Goal: Task Accomplishment & Management: Complete application form

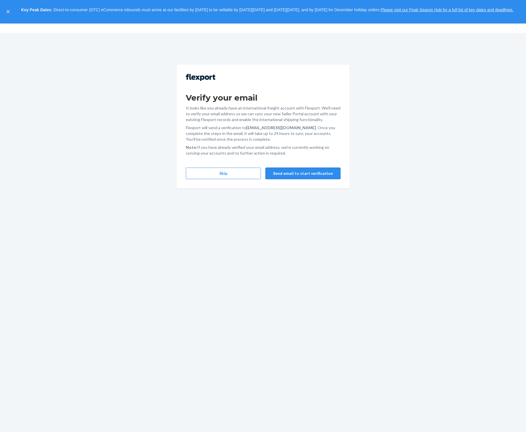
click at [293, 175] on button "Send email to start verification" at bounding box center [303, 173] width 75 height 12
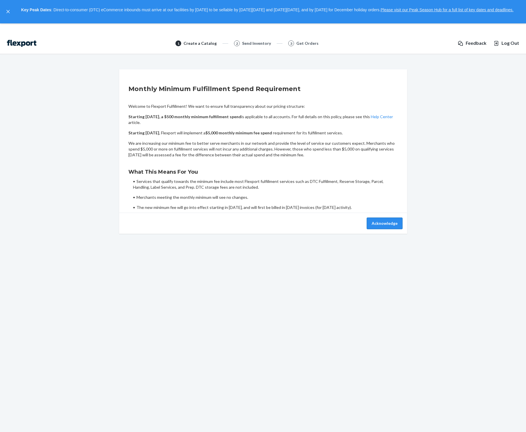
click at [389, 225] on button "Acknowledge" at bounding box center [385, 223] width 36 height 12
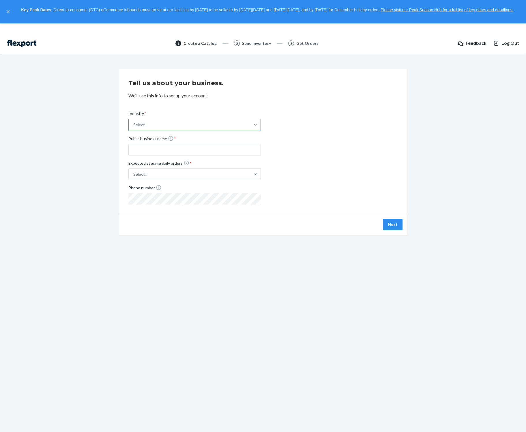
click at [208, 127] on div "Select..." at bounding box center [190, 125] width 122 height 12
click at [134, 127] on input "Industry * Select..." at bounding box center [133, 125] width 1 height 6
click at [321, 136] on div "Industry * option Apparel focused, 1 of 19. 19 results available. Use Up and Do…" at bounding box center [263, 152] width 270 height 103
click at [180, 150] on input "Public business name *" at bounding box center [194, 150] width 133 height 12
paste input "gweentoysinc"
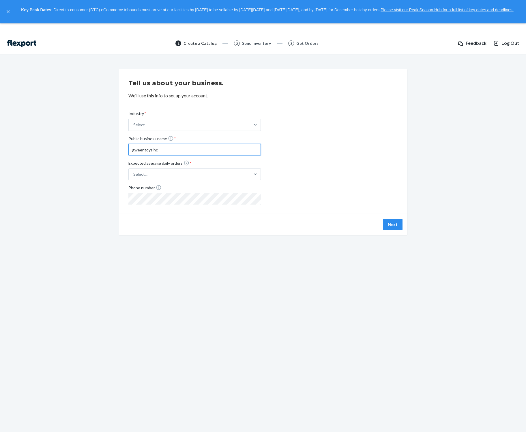
type input "gweentoysinc"
click at [322, 154] on div "Industry * Select... Public business name * gweentoysinc Expected average daily…" at bounding box center [263, 152] width 270 height 103
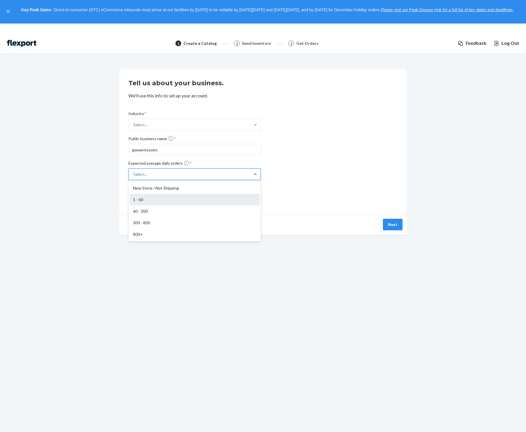
click at [164, 202] on div "1 - 60" at bounding box center [195, 200] width 130 height 12
click at [105, 174] on input "Expected average daily orders * option 1 - 60 focused, 2 of 5. 5 results availa…" at bounding box center [105, 174] width 0 height 0
click at [152, 124] on div "Select..." at bounding box center [190, 125] width 122 height 12
click at [134, 124] on input "Industry * Select..." at bounding box center [133, 125] width 1 height 6
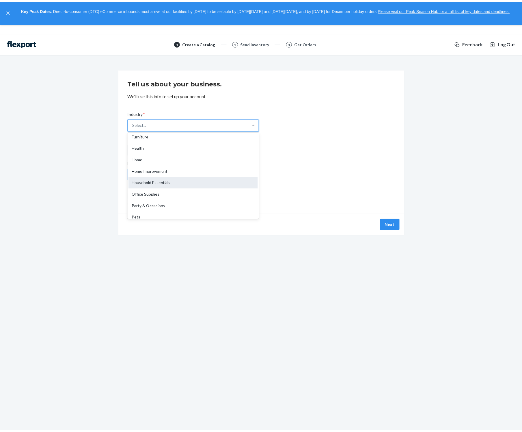
scroll to position [57, 0]
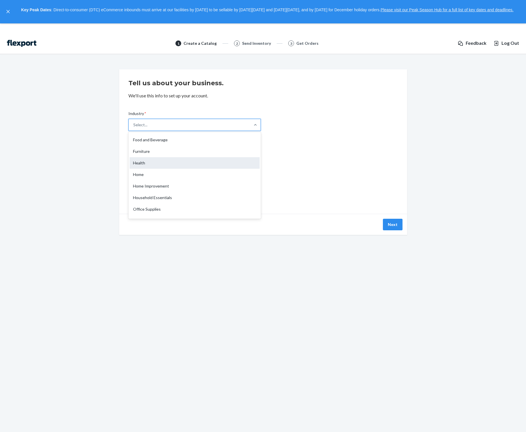
click at [159, 166] on div "Health" at bounding box center [195, 163] width 130 height 12
click at [134, 128] on input "Industry * option Health focused, 8 of 19. 19 results available. Use Up and Dow…" at bounding box center [133, 125] width 1 height 6
click at [391, 228] on button "Next" at bounding box center [393, 225] width 20 height 12
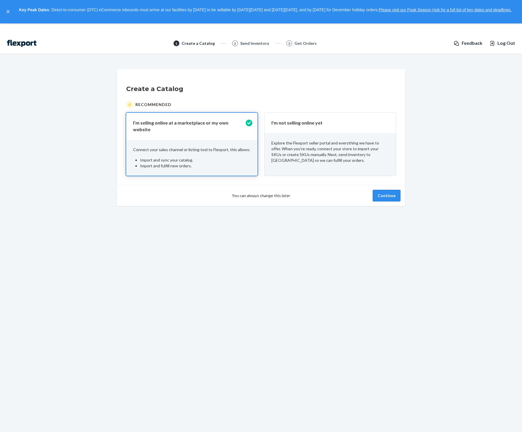
click at [393, 192] on button "Continue" at bounding box center [387, 196] width 28 height 12
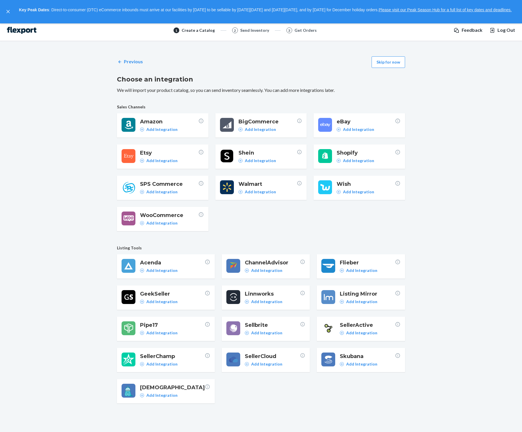
scroll to position [33, 0]
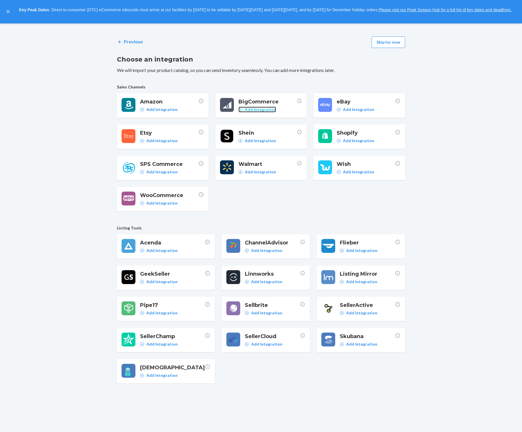
click at [240, 107] on icon at bounding box center [240, 109] width 4 height 4
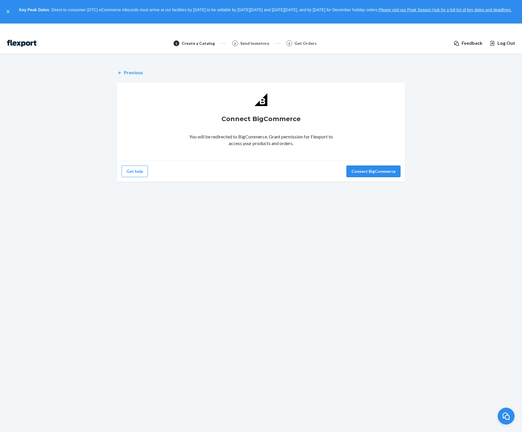
click at [371, 172] on button "Connect BigCommerce" at bounding box center [373, 171] width 54 height 12
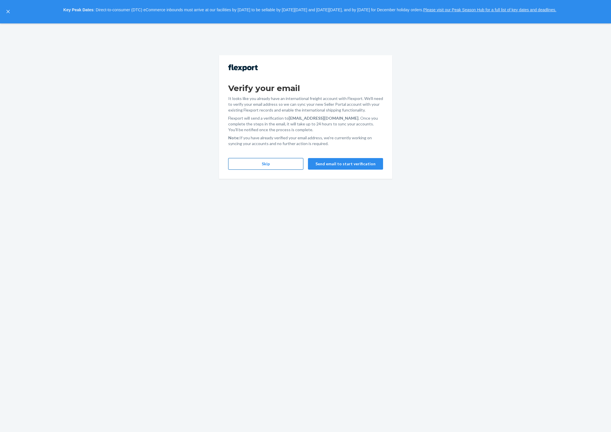
click at [266, 165] on button "Skip" at bounding box center [265, 164] width 75 height 12
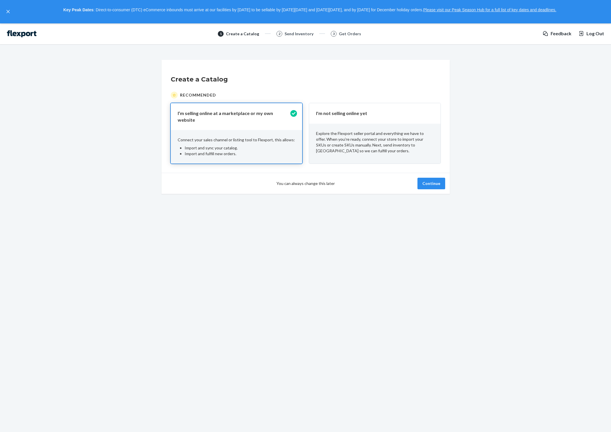
click at [23, 32] on img at bounding box center [21, 33] width 29 height 7
click at [351, 35] on div "Get Orders" at bounding box center [350, 34] width 22 height 6
click at [406, 136] on p "Explore the Flexport seller portal and everything we have to offer. When you’re…" at bounding box center [375, 141] width 118 height 23
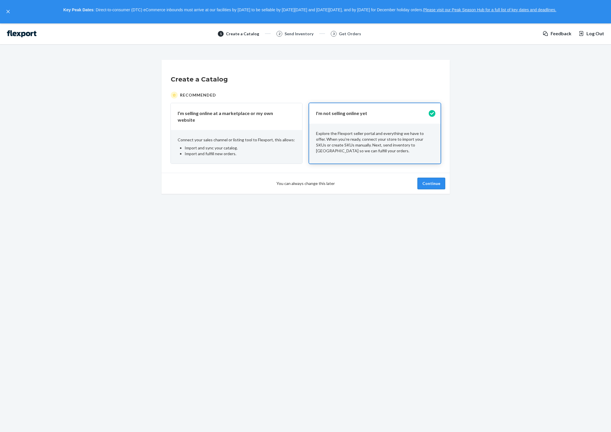
click at [432, 184] on button "Continue" at bounding box center [431, 184] width 28 height 12
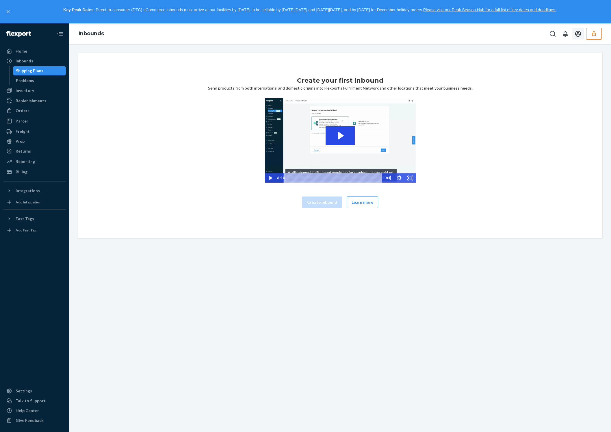
click at [578, 33] on icon "Open account menu" at bounding box center [578, 34] width 6 height 6
click at [595, 35] on icon "button" at bounding box center [594, 33] width 4 height 5
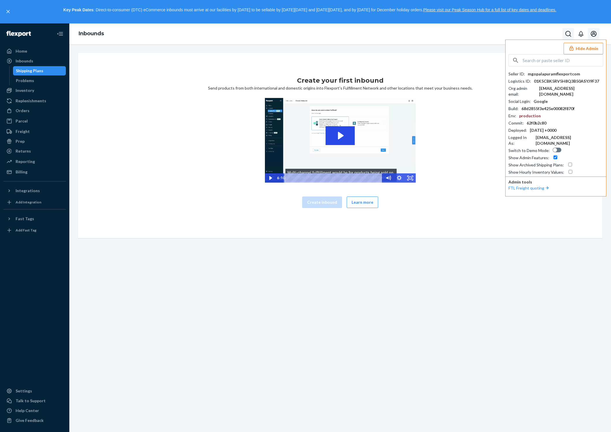
click at [567, 35] on icon "Open Search Box" at bounding box center [567, 33] width 7 height 7
type input "gweentoysinc"
click at [11, 192] on icon at bounding box center [9, 191] width 6 height 6
click at [21, 46] on div "Home Inbounds Shipping Plans Problems Inventory Products Replenishments Orders …" at bounding box center [34, 227] width 69 height 408
click at [53, 29] on div at bounding box center [34, 33] width 62 height 21
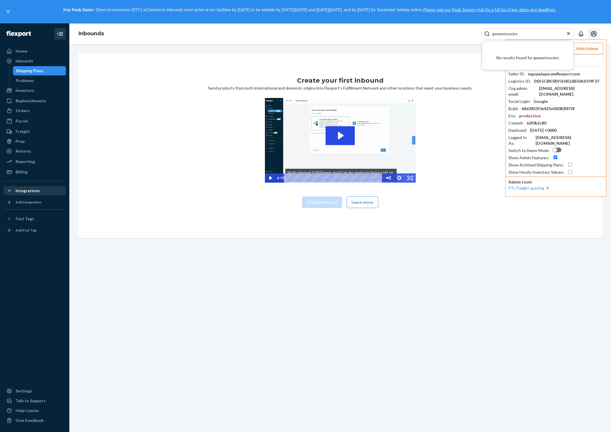
click at [57, 31] on icon "Close Navigation" at bounding box center [60, 33] width 7 height 7
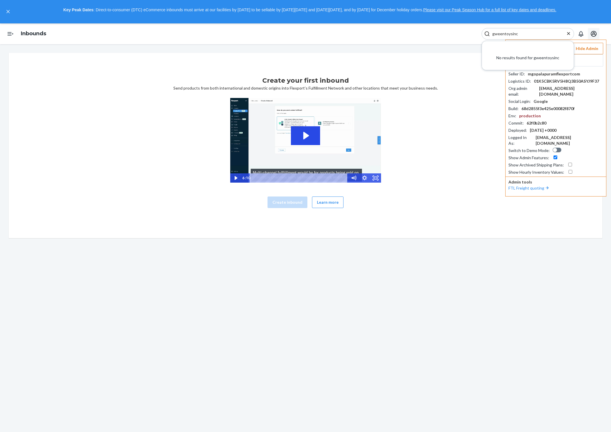
click at [25, 39] on ol "Inbounds" at bounding box center [33, 33] width 35 height 17
click at [26, 36] on link "Inbounds" at bounding box center [33, 33] width 25 height 6
click at [593, 34] on icon "Open account menu" at bounding box center [593, 33] width 7 height 7
click at [558, 49] on div "[EMAIL_ADDRESS][DOMAIN_NAME]" at bounding box center [580, 56] width 45 height 16
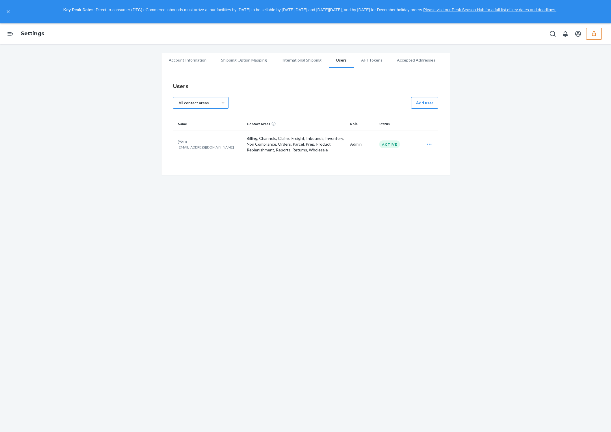
click at [251, 80] on div "Users All contact areas Add user Name Contact Areas Role Status (You) mgopalapu…" at bounding box center [305, 123] width 265 height 88
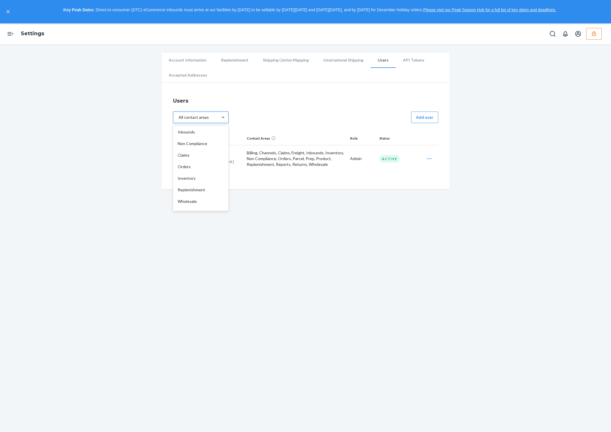
scroll to position [11, 0]
click at [295, 110] on div "Users option Claims focused, 4 of 16. 16 results available. Use Up and Down to …" at bounding box center [305, 138] width 265 height 88
click at [7, 33] on icon "Open Navigation" at bounding box center [10, 33] width 7 height 7
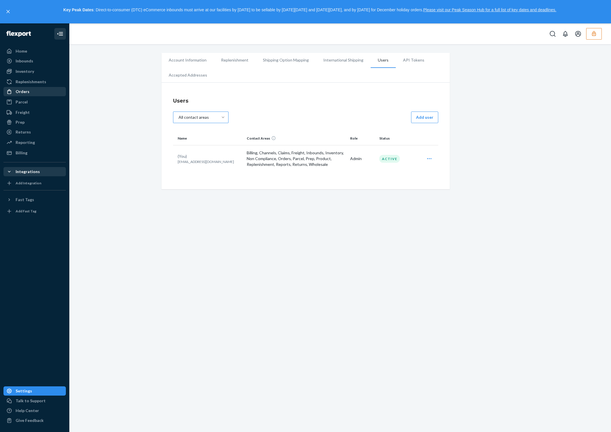
click at [16, 92] on div "Orders" at bounding box center [23, 92] width 14 height 6
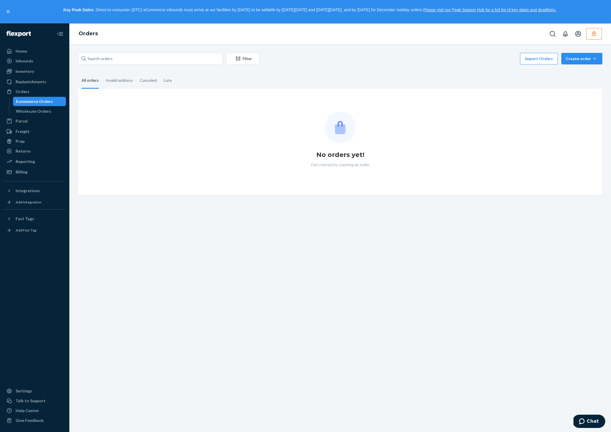
click at [599, 36] on button "button" at bounding box center [594, 34] width 16 height 12
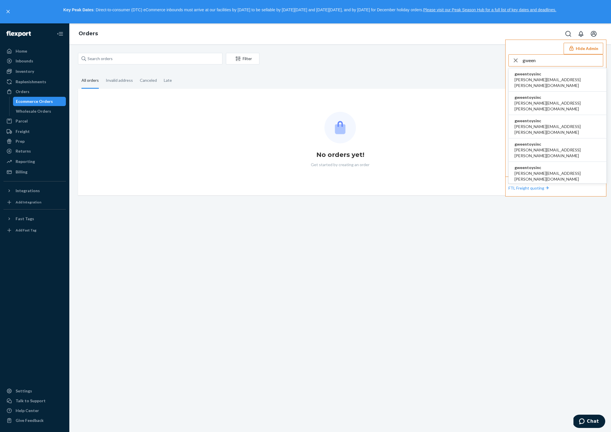
type input "gween"
click at [542, 74] on span "gweentoysinc" at bounding box center [557, 74] width 86 height 6
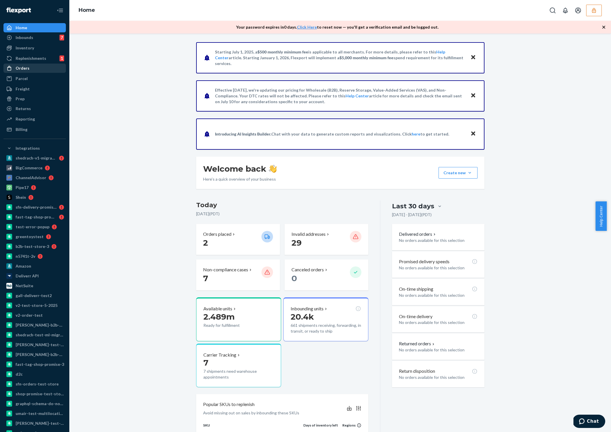
click at [22, 69] on div "Orders" at bounding box center [23, 68] width 14 height 6
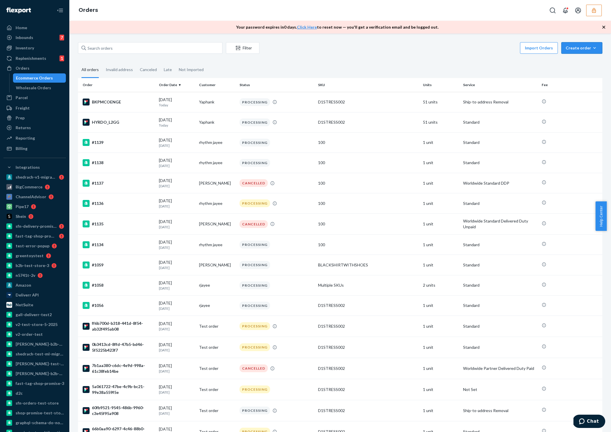
click at [577, 44] on button "Create order Ecommerce order Removal order" at bounding box center [581, 48] width 41 height 12
click at [574, 62] on span "Ecommerce order" at bounding box center [585, 62] width 36 height 4
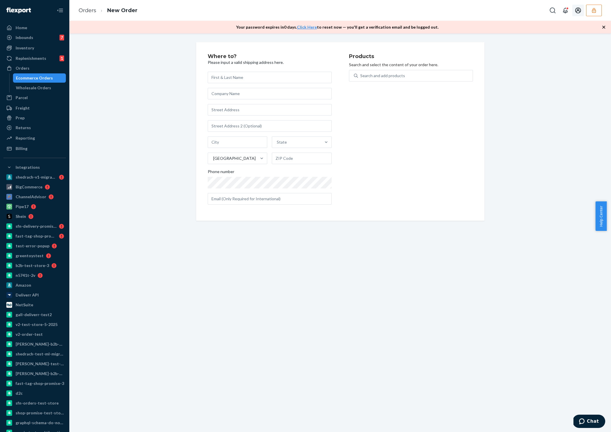
click at [578, 10] on icon "Open account menu" at bounding box center [578, 11] width 6 height 6
click at [595, 16] on button "button" at bounding box center [594, 11] width 16 height 12
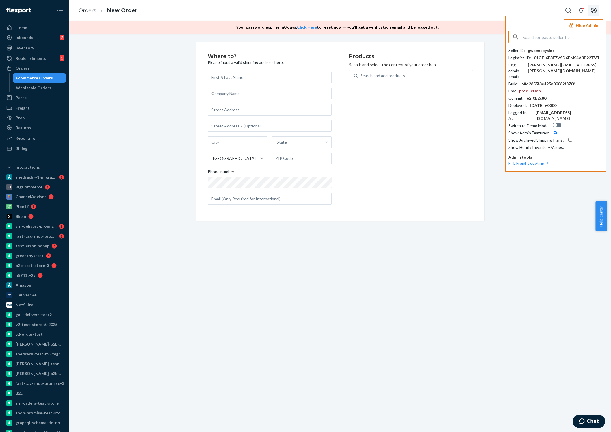
click at [551, 38] on input "text" at bounding box center [562, 37] width 80 height 12
click at [39, 135] on div "Reporting" at bounding box center [34, 138] width 61 height 8
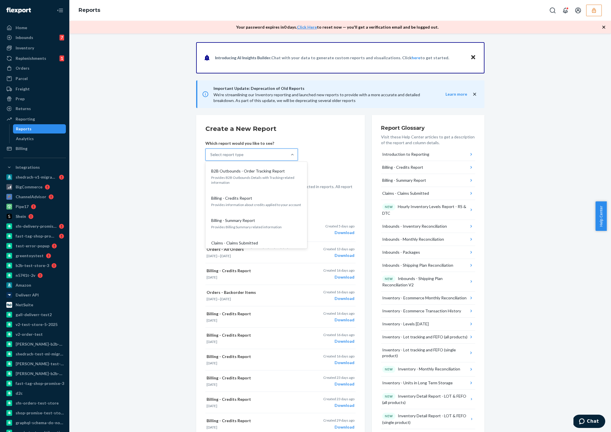
click at [236, 152] on div "Select report type" at bounding box center [226, 155] width 33 height 6
click at [211, 152] on input "option B2B Outbounds - Order Tracking Report focused, 1 of 39. 39 results avail…" at bounding box center [210, 155] width 1 height 6
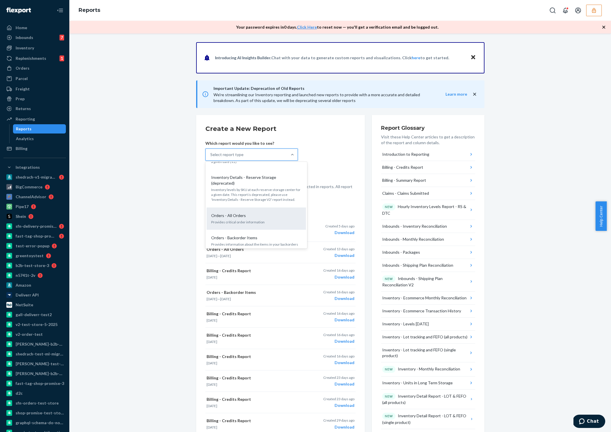
click at [226, 219] on p "Provides critical order information" at bounding box center [256, 221] width 90 height 5
click at [211, 157] on input "option Orders - All Orders focused, 26 of 39. 39 results available. Use Up and …" at bounding box center [210, 155] width 1 height 6
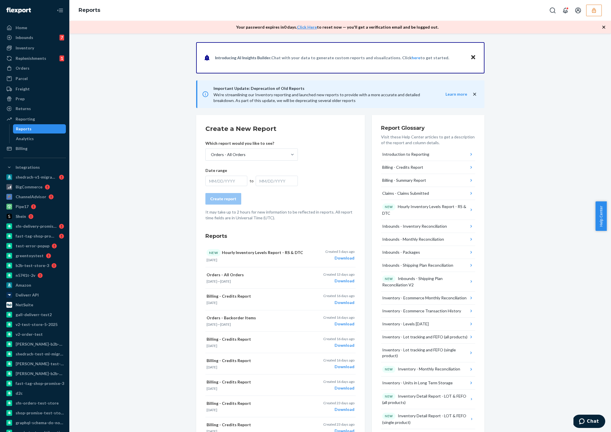
click at [240, 174] on div "Date range MM/DD/YYYY to MM/DD/YYYY" at bounding box center [251, 176] width 92 height 18
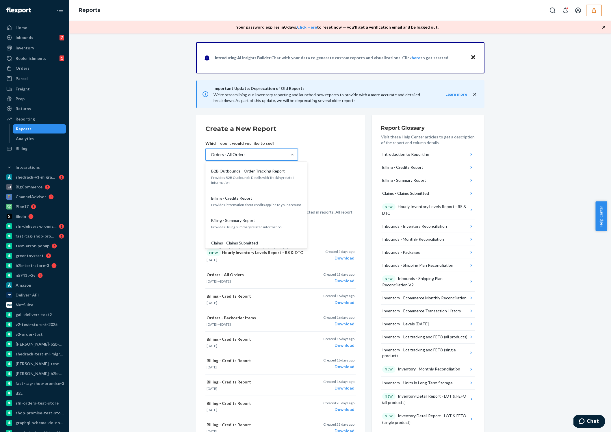
click at [273, 156] on div "Orders - All Orders" at bounding box center [246, 155] width 81 height 12
click at [211, 156] on input "option Orders - All Orders, selected. option Orders - All Orders focused, 26 of…" at bounding box center [210, 155] width 1 height 6
click at [327, 159] on form "Create a New Report Which report would you like to see? option Orders - All Ord…" at bounding box center [280, 172] width 150 height 96
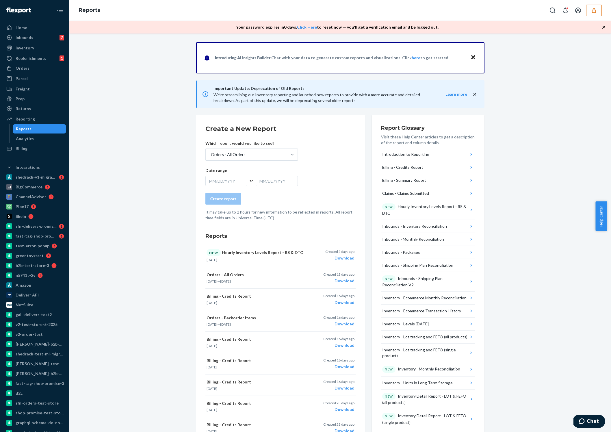
click at [238, 184] on div "MM/DD/YYYY" at bounding box center [226, 181] width 42 height 10
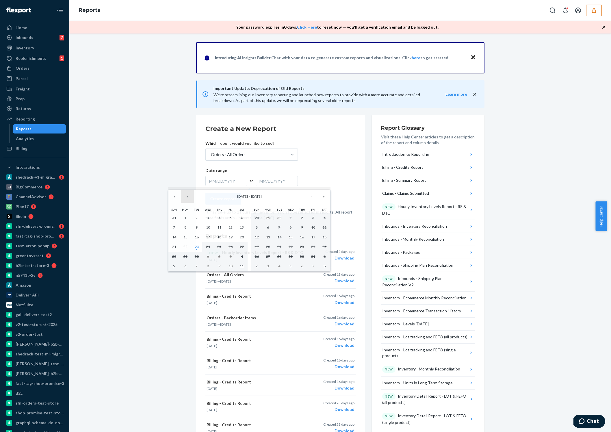
click at [190, 196] on button "‹" at bounding box center [187, 196] width 13 height 13
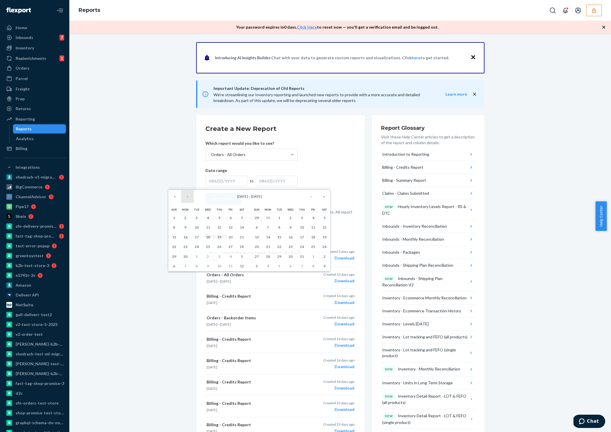
click at [187, 197] on button "‹" at bounding box center [187, 196] width 13 height 13
click at [188, 201] on button "‹" at bounding box center [187, 196] width 13 height 13
click at [241, 214] on button "1" at bounding box center [241, 218] width 11 height 10
click at [314, 197] on button "›" at bounding box center [311, 196] width 13 height 13
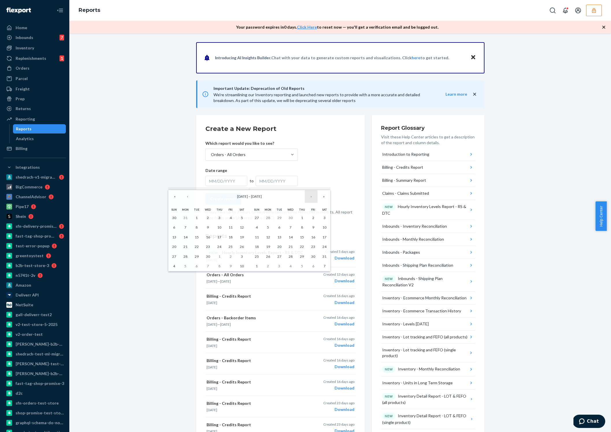
click at [314, 197] on button "›" at bounding box center [311, 196] width 13 height 13
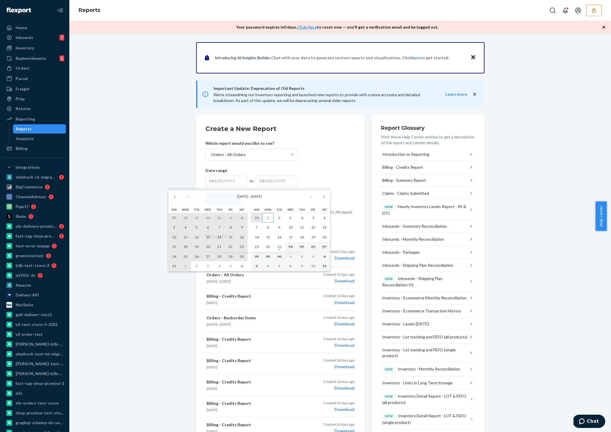
click at [270, 217] on button "1" at bounding box center [267, 218] width 11 height 10
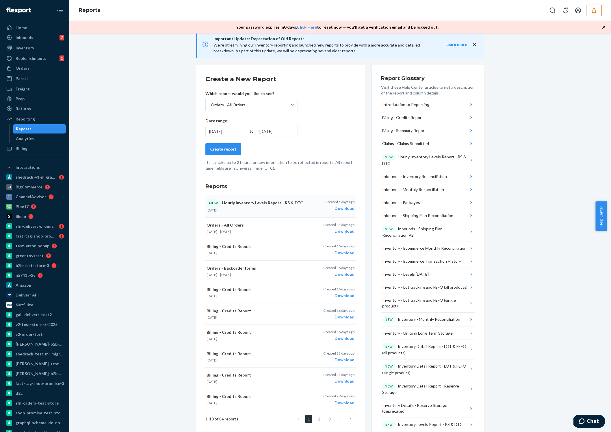
scroll to position [56, 0]
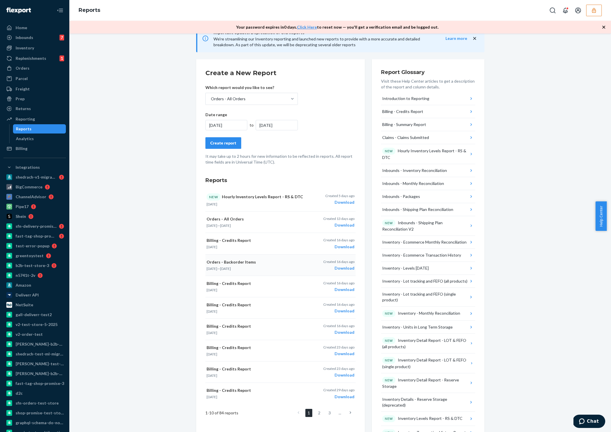
click at [344, 268] on div "Download" at bounding box center [338, 268] width 31 height 6
click at [27, 69] on div "Orders" at bounding box center [23, 68] width 14 height 6
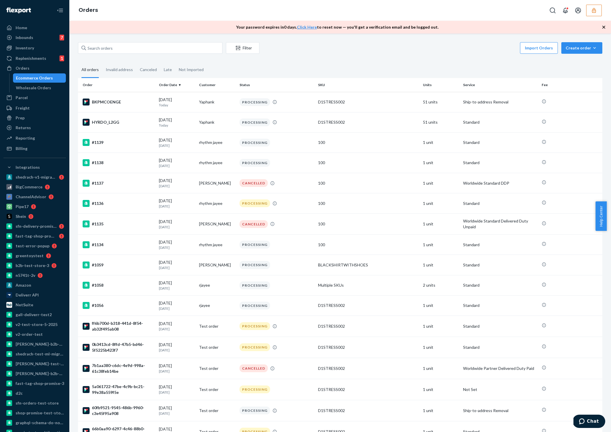
click at [592, 9] on icon "button" at bounding box center [594, 11] width 6 height 6
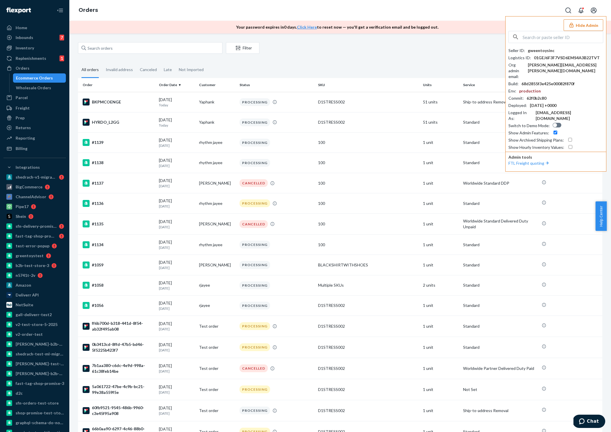
click at [491, 60] on div "Filter Import Orders Create order Ecommerce order Removal order All orders Inva…" at bounding box center [340, 340] width 533 height 597
click at [477, 60] on div "Filter Import Orders Create order Ecommerce order Removal order All orders Inva…" at bounding box center [340, 340] width 533 height 597
click at [586, 26] on button "Hide Admin" at bounding box center [583, 25] width 40 height 12
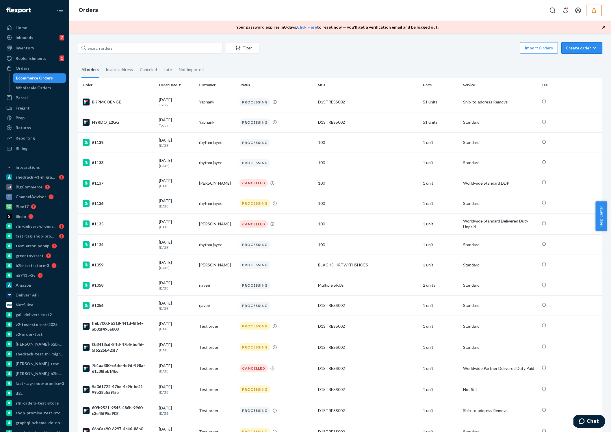
click at [569, 50] on div "Create order" at bounding box center [581, 48] width 32 height 6
click at [570, 66] on button "Ecommerce order" at bounding box center [589, 62] width 55 height 12
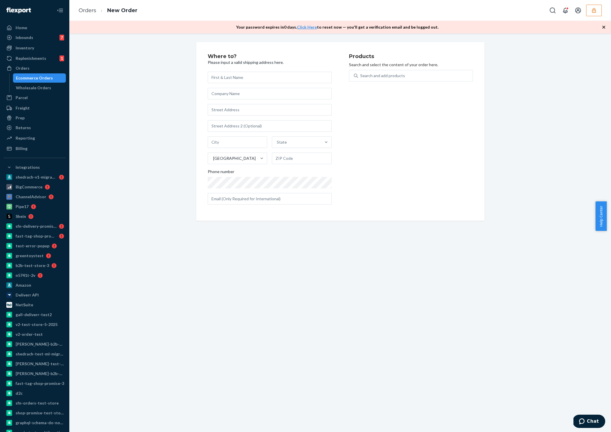
click at [258, 72] on div "Where to? Please input a valid shipping address here. State United States Phone…" at bounding box center [278, 131] width 141 height 155
click at [246, 80] on input "text" at bounding box center [270, 78] width 124 height 12
click at [235, 111] on input "text" at bounding box center [270, 110] width 124 height 12
paste input "Rockefeller Plaza"
type input "45 Rockefeller Plaza"
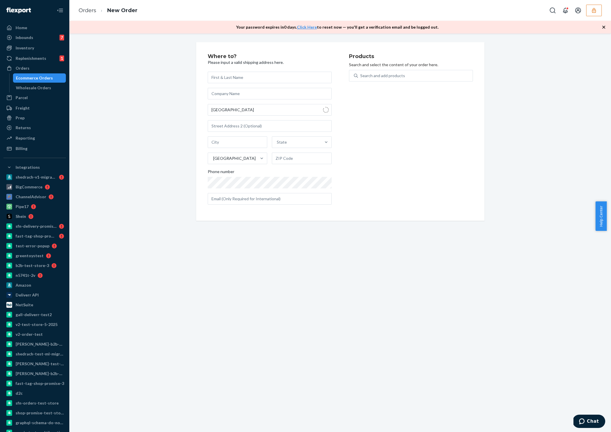
type input "Manhattan - New York"
type input "10111"
click at [229, 83] on input "text" at bounding box center [270, 78] width 124 height 12
click at [365, 74] on div "Search and add products" at bounding box center [382, 76] width 45 height 6
click at [361, 74] on input "Search and add products" at bounding box center [360, 76] width 1 height 6
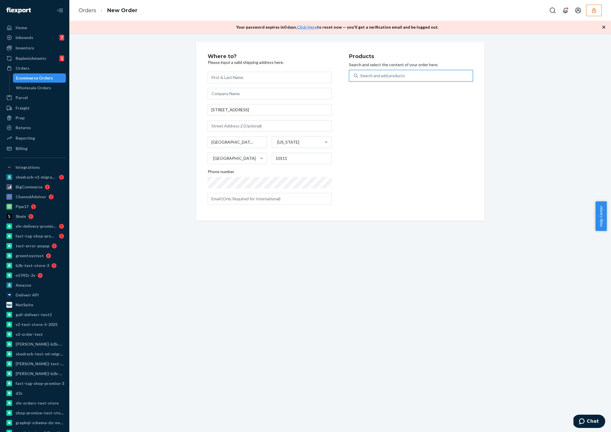
click at [350, 70] on div "Search and add products" at bounding box center [411, 76] width 124 height 12
click at [360, 73] on input "0 results available. Use Up and Down to choose options, press Enter to select t…" at bounding box center [360, 76] width 1 height 6
click at [232, 77] on input "text" at bounding box center [270, 78] width 124 height 12
click at [216, 77] on input "Test092325" at bounding box center [270, 78] width 124 height 12
type input "Test_092325"
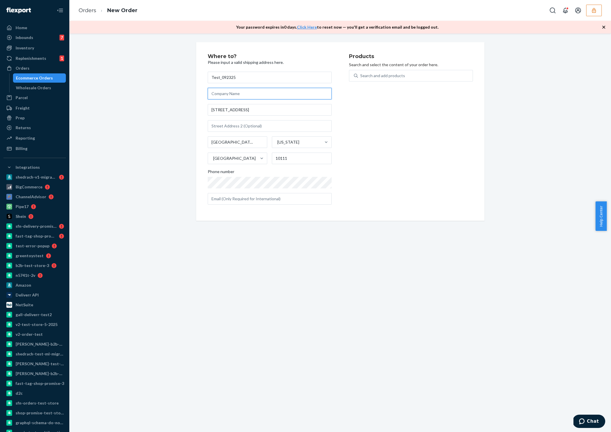
click at [232, 97] on input "text" at bounding box center [270, 94] width 124 height 12
click at [236, 77] on input "Test_092325" at bounding box center [270, 78] width 124 height 12
drag, startPoint x: 236, startPoint y: 77, endPoint x: 210, endPoint y: 76, distance: 26.3
click at [210, 76] on input "Test_092325" at bounding box center [270, 78] width 124 height 12
click at [213, 92] on input "text" at bounding box center [270, 94] width 124 height 12
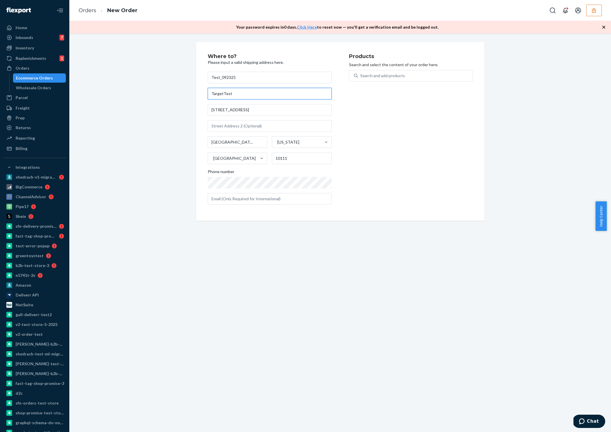
type input "TargetTest"
click at [379, 82] on div "Search and add products" at bounding box center [411, 79] width 124 height 18
click at [379, 79] on div "Search and add products" at bounding box center [415, 75] width 115 height 10
click at [361, 79] on input "Search and add products" at bounding box center [360, 76] width 1 height 6
click at [354, 74] on icon at bounding box center [356, 76] width 4 height 4
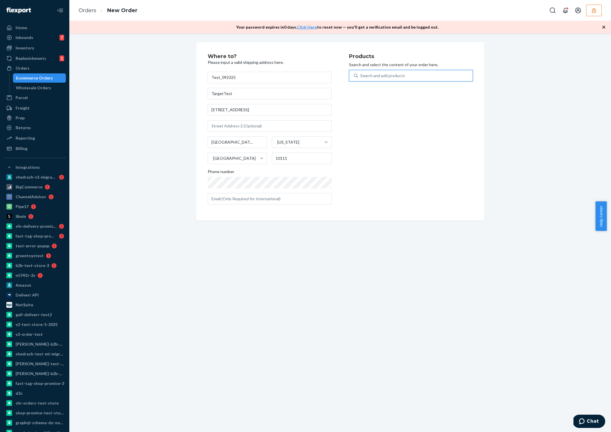
click at [360, 74] on input "0 results available. Use Up and Down to choose options, press Enter to select t…" at bounding box center [360, 76] width 1 height 6
click at [374, 139] on div "Products Search and select the content of your order here. Search and add produ…" at bounding box center [411, 131] width 124 height 155
click at [110, 31] on div "Your password expires in 0 days . Click Here to reset now — you'll get a verifi…" at bounding box center [339, 27] width 541 height 13
click at [601, 216] on span "Help Center" at bounding box center [600, 215] width 11 height 29
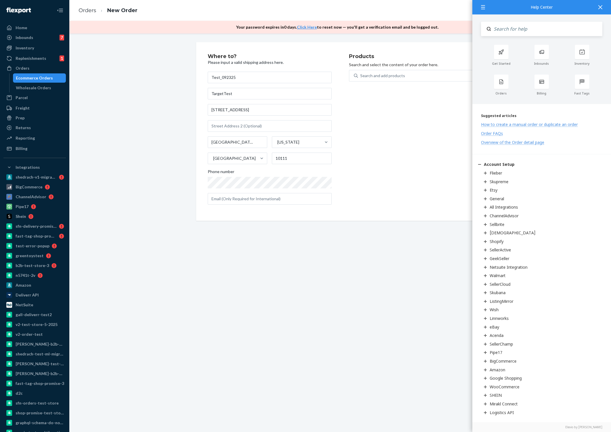
click at [559, 124] on div "How to create a manual order or duplicate an order" at bounding box center [529, 124] width 97 height 5
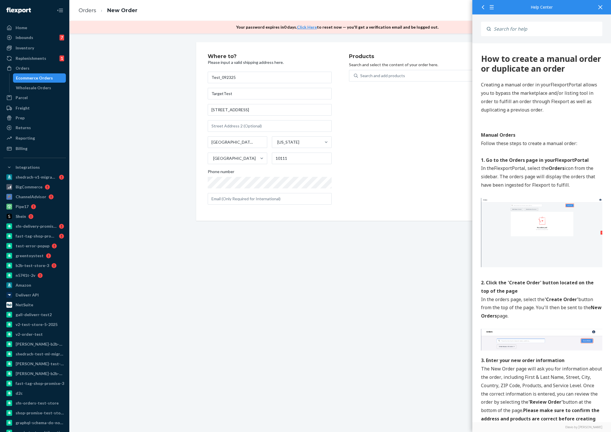
scroll to position [1, 0]
click at [397, 248] on div "Where to? Please input a valid shipping address here. Test_092325 TargetTest 45…" at bounding box center [339, 232] width 541 height 398
click at [408, 71] on div "Search and add products" at bounding box center [415, 75] width 115 height 10
click at [361, 73] on input "Search and add products" at bounding box center [360, 76] width 1 height 6
click at [409, 75] on div "Search and add products" at bounding box center [415, 75] width 115 height 10
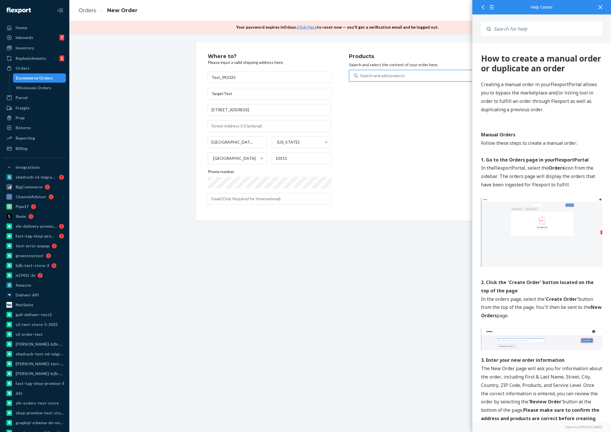
click at [361, 75] on input "0 results available. Use Up and Down to choose options, press Enter to select t…" at bounding box center [360, 76] width 1 height 6
click at [383, 301] on div "Where to? Please input a valid shipping address here. Test_092325 TargetTest 45…" at bounding box center [339, 232] width 541 height 398
click at [601, 6] on icon at bounding box center [600, 7] width 4 height 4
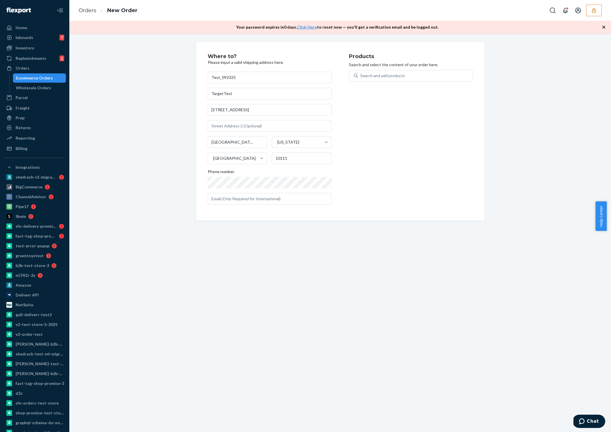
drag, startPoint x: 392, startPoint y: 75, endPoint x: 389, endPoint y: 81, distance: 7.0
click at [392, 75] on div "Search and add products" at bounding box center [382, 76] width 45 height 6
click at [361, 75] on input "Search and add products" at bounding box center [360, 76] width 1 height 6
click at [309, 288] on div "Where to? Please input a valid shipping address here. Test_092325 TargetTest 45…" at bounding box center [339, 232] width 541 height 398
click at [415, 343] on div "Where to? Please input a valid shipping address here. Test_092325 TargetTest 45…" at bounding box center [339, 232] width 541 height 398
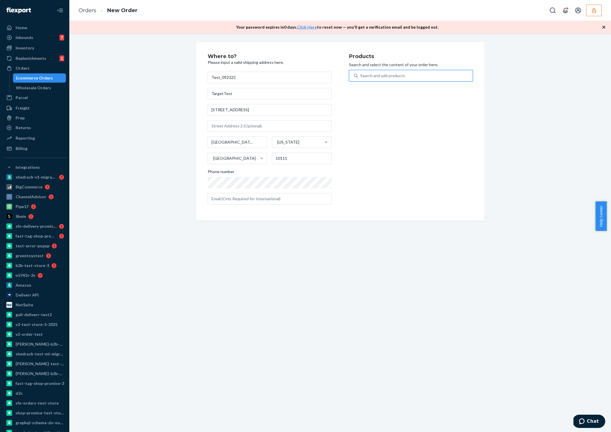
click at [373, 75] on div "Search and add products" at bounding box center [382, 76] width 45 height 6
click at [361, 75] on input "0 results available. Use Up and Down to choose options, press Enter to select t…" at bounding box center [360, 76] width 1 height 6
click at [358, 78] on div "Search and add products" at bounding box center [415, 75] width 115 height 10
click at [360, 78] on input "0 results available. Use Up and Down to choose options, press Enter to select t…" at bounding box center [360, 76] width 1 height 6
click at [358, 77] on div "Search and add products" at bounding box center [415, 75] width 115 height 10
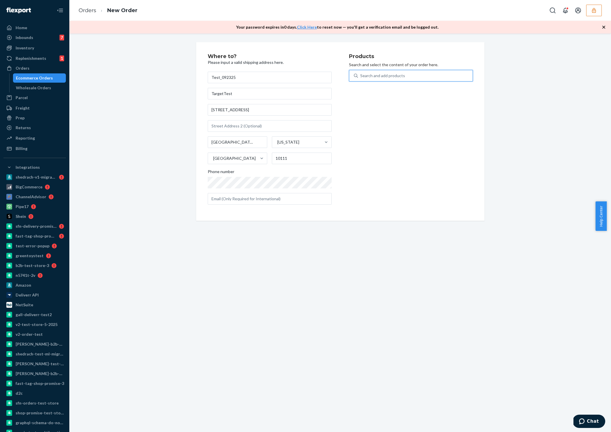
click at [360, 77] on input "0 results available. Use Up and Down to choose options, press Enter to select t…" at bounding box center [360, 76] width 1 height 6
click at [370, 74] on div "Search and add products" at bounding box center [382, 76] width 45 height 6
click at [361, 74] on input "0 results available. Use Up and Down to choose options, press Enter to select t…" at bounding box center [360, 76] width 1 height 6
type input "g"
type input "v"
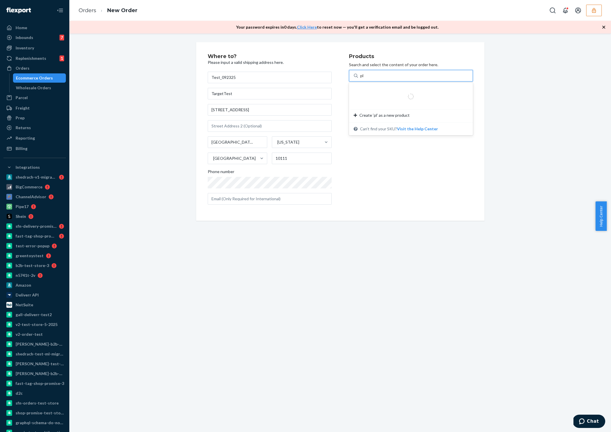
type input "p"
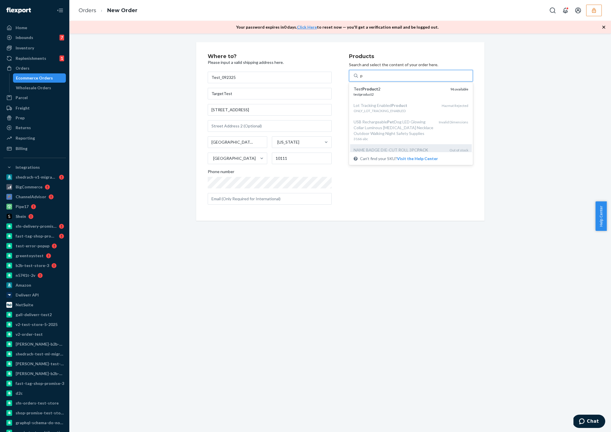
scroll to position [361, 0]
click at [364, 76] on div "p" at bounding box center [415, 75] width 115 height 10
click at [363, 76] on input "option undefined focused, 22 of 25. 25 results available for search term p. Use…" at bounding box center [361, 76] width 3 height 6
type input "t"
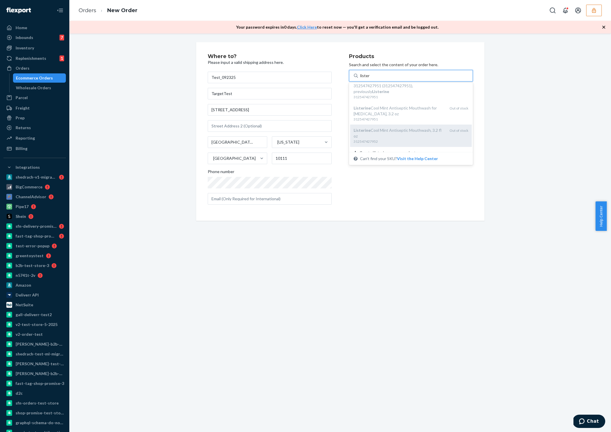
scroll to position [23, 0]
type input "l"
type input "p"
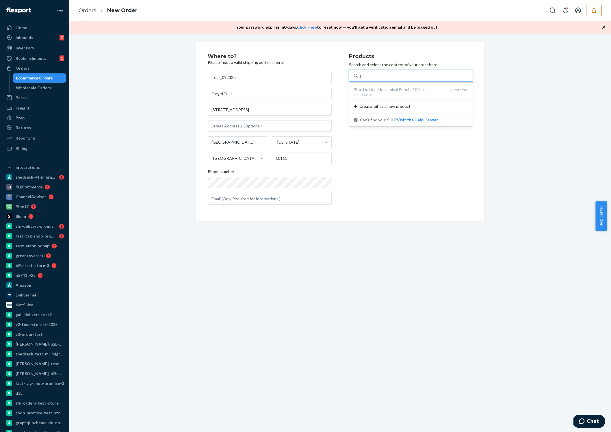
type input "p"
type input "tes"
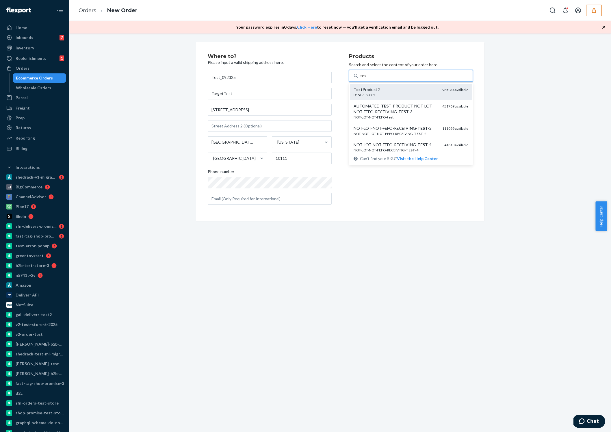
click at [383, 93] on div "D1STRESS002" at bounding box center [395, 94] width 84 height 5
click at [366, 79] on input "tes" at bounding box center [363, 76] width 6 height 6
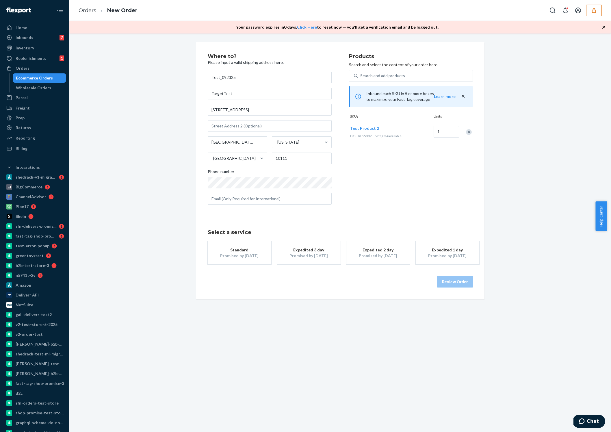
click at [247, 259] on button "Standard Promised by Oct 3, 2025" at bounding box center [240, 252] width 64 height 23
click at [446, 279] on button "Review Order" at bounding box center [455, 282] width 36 height 12
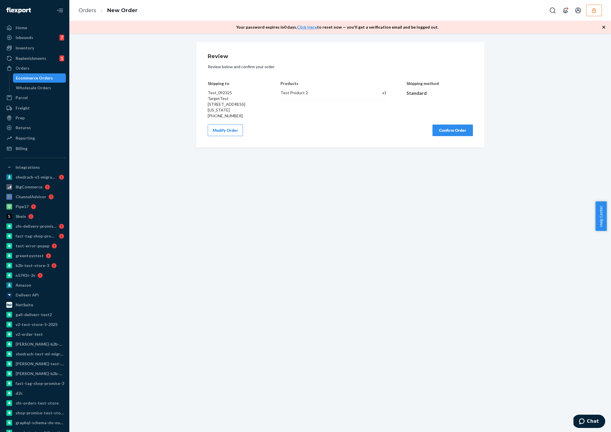
click at [444, 135] on button "Confirm Order" at bounding box center [452, 130] width 40 height 12
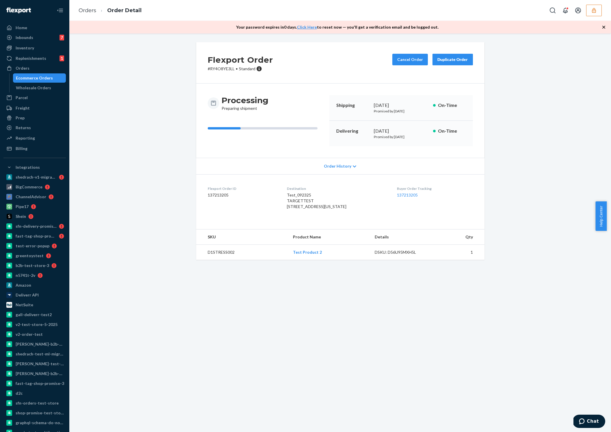
drag, startPoint x: 288, startPoint y: 219, endPoint x: 204, endPoint y: 191, distance: 89.5
click at [204, 191] on dl "Flexport Order ID 137213205 Destination Test_092325 TARGETTEST 45 ROCKEFELLER P…" at bounding box center [340, 198] width 288 height 49
click at [397, 193] on link "137213205" at bounding box center [407, 194] width 21 height 5
drag, startPoint x: 253, startPoint y: 203, endPoint x: 241, endPoint y: 199, distance: 13.0
click at [256, 201] on div "Flexport Order ID 137213205" at bounding box center [243, 199] width 70 height 26
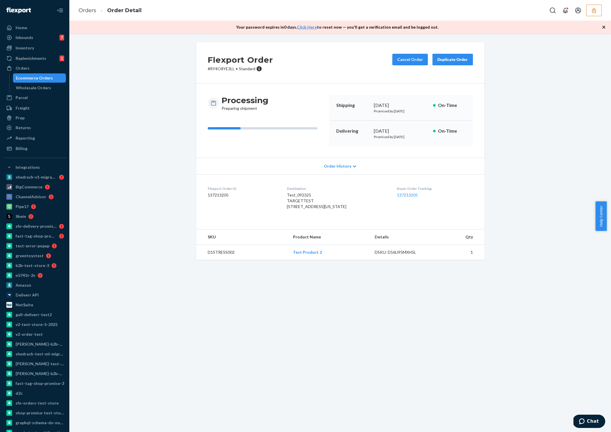
drag, startPoint x: 210, startPoint y: 195, endPoint x: 314, endPoint y: 219, distance: 107.2
click at [315, 218] on dl "Flexport Order ID 137213205 Destination Test_092325 TARGETTEST 45 ROCKEFELLER P…" at bounding box center [340, 198] width 288 height 49
click at [432, 212] on div "Buyer Order Tracking 137213205" at bounding box center [435, 199] width 76 height 26
drag, startPoint x: 340, startPoint y: 226, endPoint x: 219, endPoint y: 198, distance: 124.2
click at [232, 208] on dl "Flexport Order ID 137213205 Destination Test_092325 TARGETTEST 45 ROCKEFELLER P…" at bounding box center [340, 198] width 288 height 49
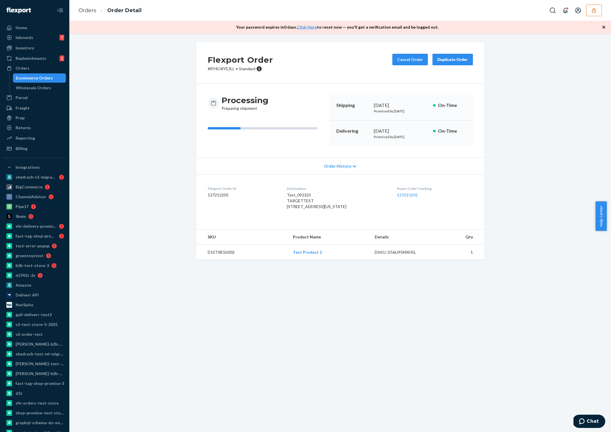
click at [189, 184] on div "Flexport Order # RY4O8YE3LL • Standard Cancel Order Duplicate Order Processing …" at bounding box center [340, 154] width 533 height 224
drag, startPoint x: 192, startPoint y: 184, endPoint x: 428, endPoint y: 206, distance: 237.5
click at [428, 206] on div "Flexport Order # RY4O8YE3LL • Standard Cancel Order Duplicate Order Processing …" at bounding box center [340, 150] width 297 height 217
copy dl "Flexport Order ID 137213205 Destination Test_092325 TARGETTEST 45 ROCKEFELLER P…"
click at [44, 138] on div "Reporting" at bounding box center [34, 138] width 61 height 8
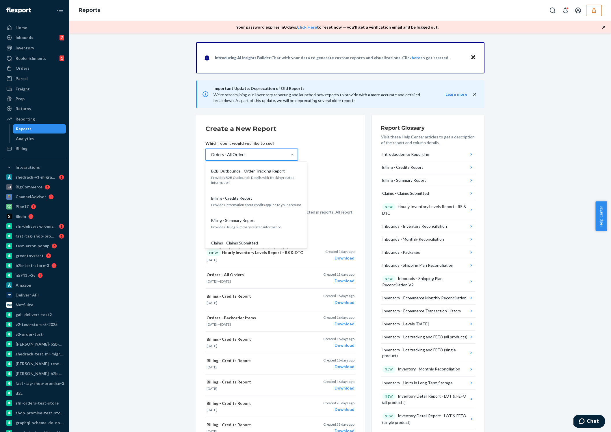
click at [259, 151] on div "Orders - All Orders" at bounding box center [246, 155] width 81 height 12
click at [211, 152] on input "option Orders - All Orders focused, 26 of 39. 39 results available. Use Up and …" at bounding box center [210, 155] width 1 height 6
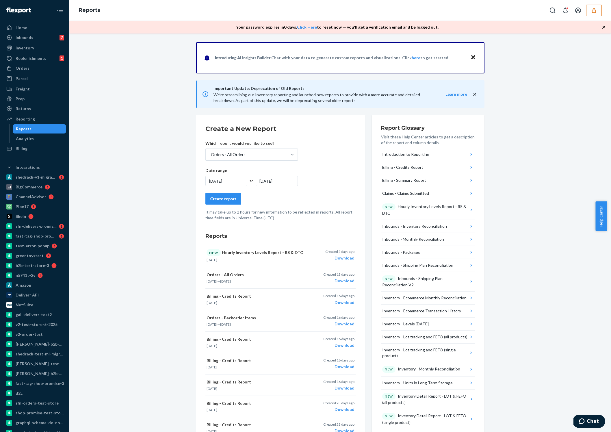
drag, startPoint x: 321, startPoint y: 151, endPoint x: 299, endPoint y: 143, distance: 23.2
click at [321, 151] on form "Create a New Report Which report would you like to see? Orders - All Orders Dat…" at bounding box center [280, 172] width 150 height 96
click at [232, 181] on div "3/1/2025" at bounding box center [226, 181] width 42 height 10
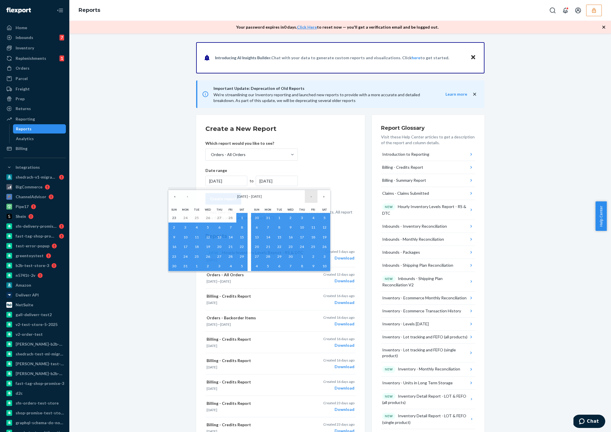
click at [309, 196] on button "›" at bounding box center [311, 196] width 13 height 13
click at [321, 195] on button "»" at bounding box center [323, 196] width 13 height 13
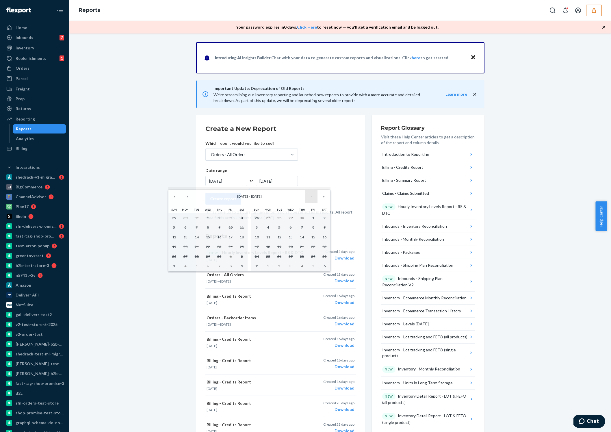
click at [312, 195] on button "›" at bounding box center [311, 196] width 13 height 13
click at [177, 198] on button "«" at bounding box center [174, 196] width 13 height 13
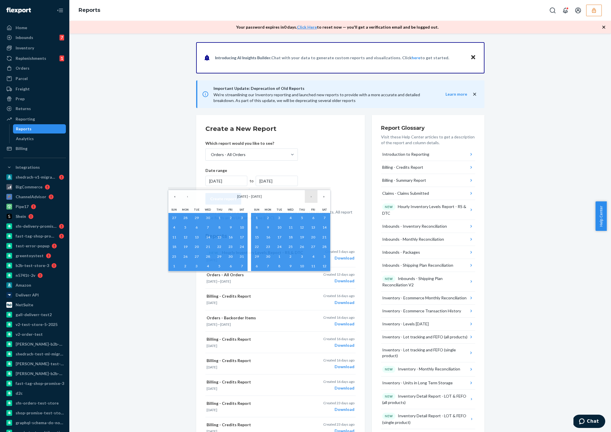
click at [308, 195] on button "›" at bounding box center [311, 196] width 13 height 13
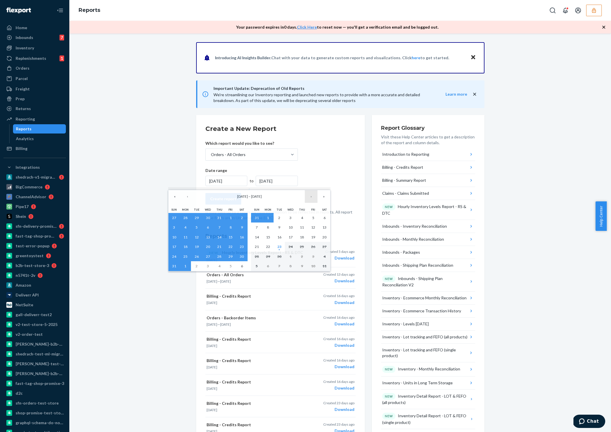
click at [309, 195] on button "›" at bounding box center [311, 196] width 13 height 13
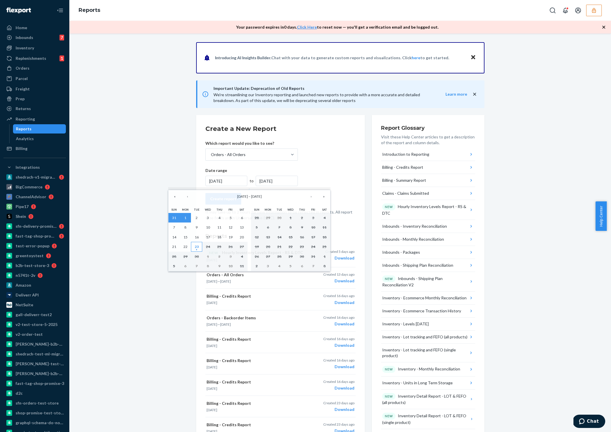
click at [197, 246] on abbr "23" at bounding box center [197, 246] width 4 height 4
click at [268, 182] on div "9/1/2025" at bounding box center [277, 181] width 42 height 10
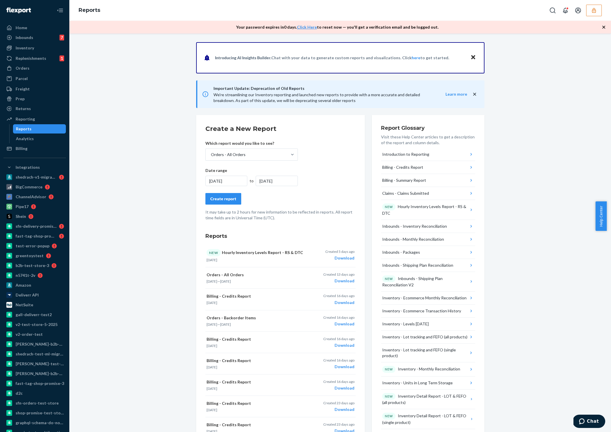
click at [262, 184] on div "9/1/2025" at bounding box center [277, 181] width 42 height 10
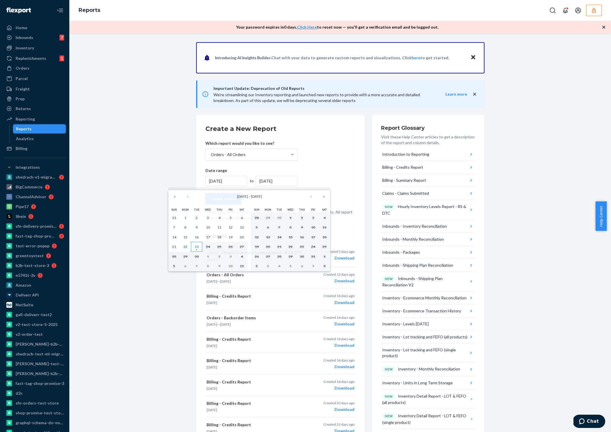
click at [197, 248] on abbr "23" at bounding box center [197, 246] width 4 height 4
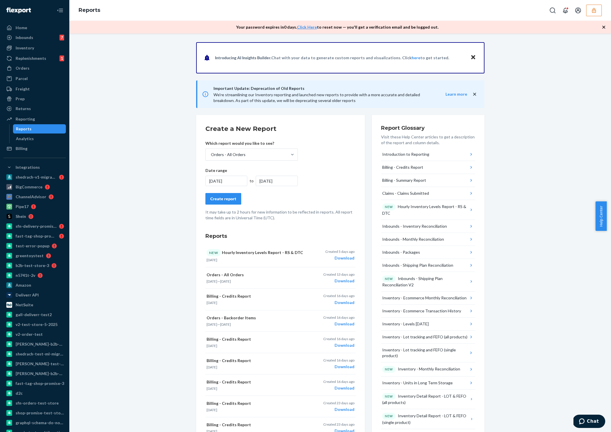
click at [223, 200] on div "Create report" at bounding box center [223, 199] width 26 height 6
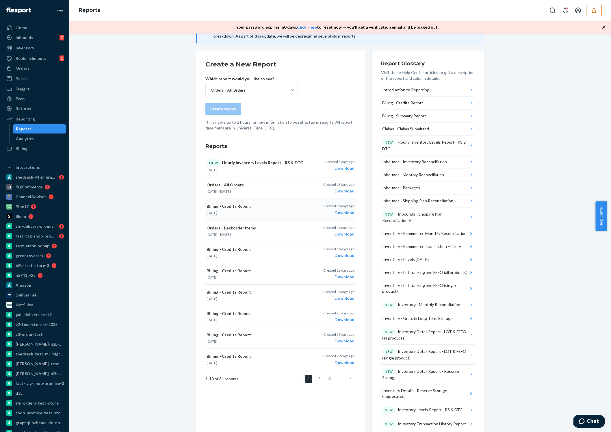
scroll to position [64, 0]
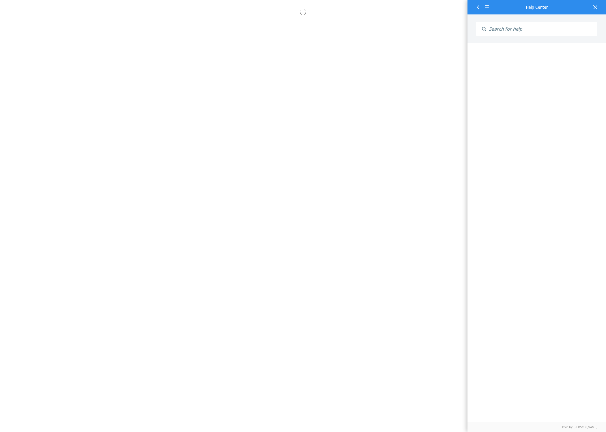
click at [599, 9] on div at bounding box center [595, 7] width 13 height 14
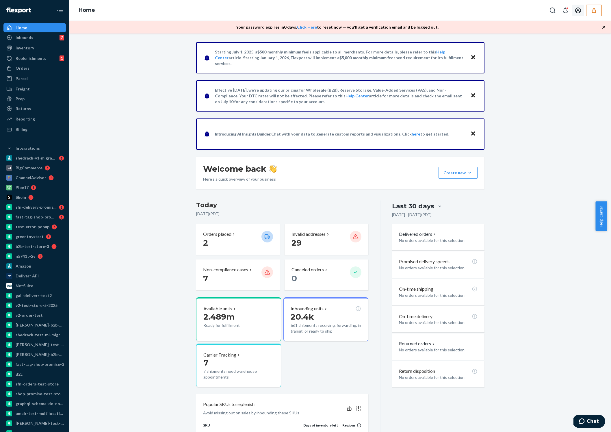
click at [596, 9] on icon "button" at bounding box center [594, 11] width 6 height 6
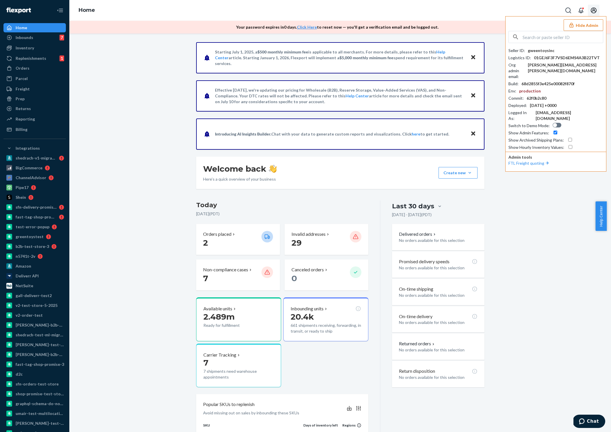
click at [557, 197] on div "Starting [DATE], a $500 monthly minimum fee is applicable to all merchants. For…" at bounding box center [340, 282] width 533 height 481
click at [37, 71] on div "Orders" at bounding box center [34, 68] width 61 height 8
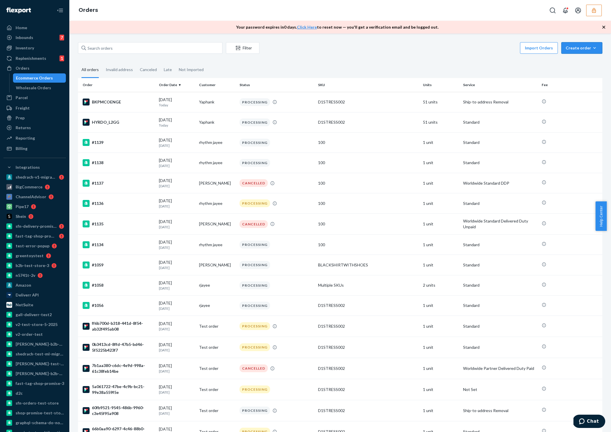
click at [577, 48] on div "Create order" at bounding box center [581, 48] width 32 height 6
click at [571, 61] on span "Ecommerce order" at bounding box center [585, 62] width 36 height 4
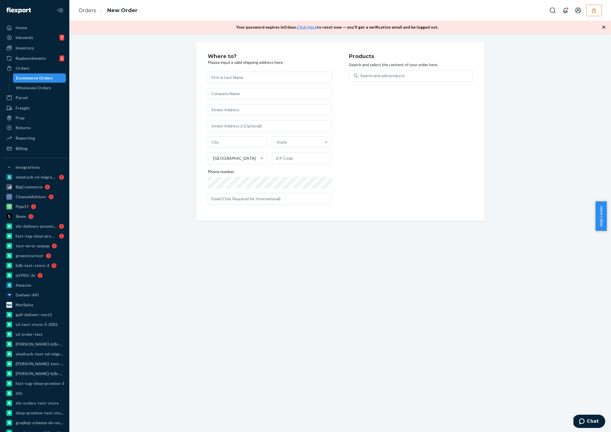
click at [384, 296] on div "Where to? Please input a valid shipping address here. State United States Phone…" at bounding box center [339, 232] width 541 height 398
